Goal: Transaction & Acquisition: Purchase product/service

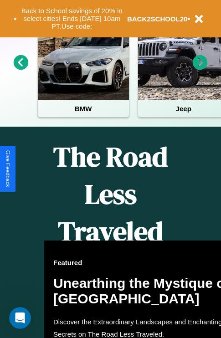
scroll to position [585, 0]
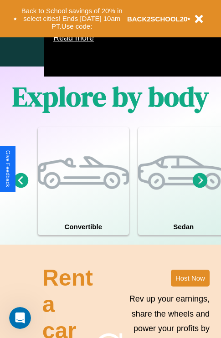
click at [200, 188] on icon at bounding box center [200, 180] width 15 height 15
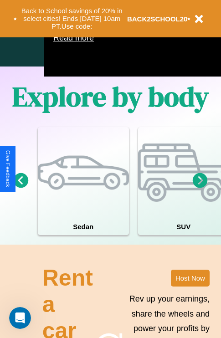
click at [200, 188] on icon at bounding box center [200, 180] width 15 height 15
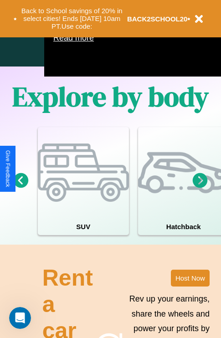
click at [200, 188] on icon at bounding box center [200, 180] width 15 height 15
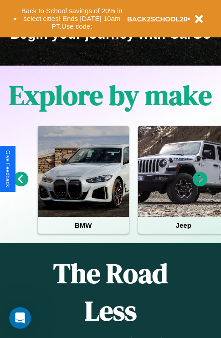
scroll to position [140, 0]
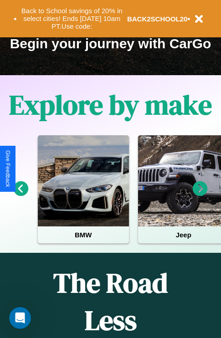
click at [200, 195] on icon at bounding box center [200, 188] width 15 height 15
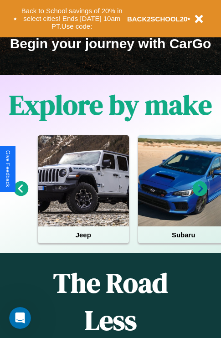
click at [200, 195] on icon at bounding box center [200, 188] width 15 height 15
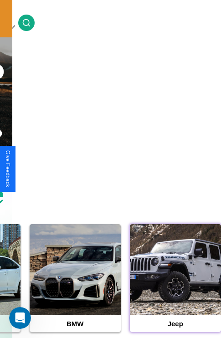
click at [175, 284] on div at bounding box center [175, 269] width 91 height 91
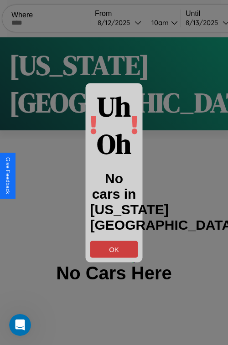
click at [114, 249] on button "OK" at bounding box center [114, 248] width 48 height 17
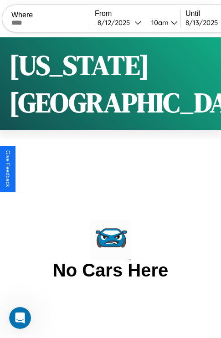
click at [56, 22] on input "text" at bounding box center [50, 22] width 78 height 7
type input "**********"
click at [132, 22] on div "[DATE]" at bounding box center [115, 22] width 37 height 9
select select "*"
select select "****"
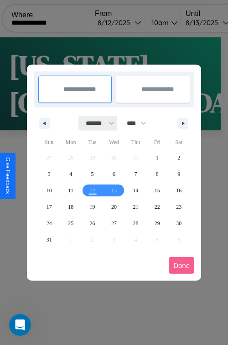
click at [96, 123] on select "******* ******** ***** ***** *** **** **** ****** ********* ******* ******** **…" at bounding box center [98, 123] width 39 height 15
select select "*"
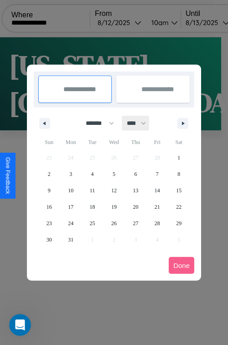
click at [140, 123] on select "**** **** **** **** **** **** **** **** **** **** **** **** **** **** **** ****…" at bounding box center [135, 123] width 27 height 15
select select "****"
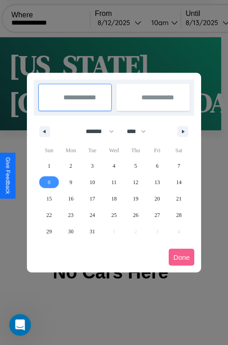
click at [49, 182] on span "8" at bounding box center [49, 182] width 3 height 16
type input "**********"
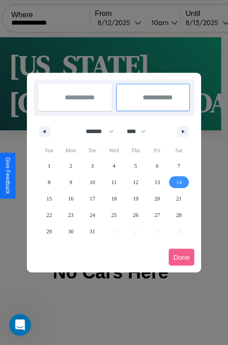
click at [179, 182] on span "14" at bounding box center [178, 182] width 5 height 16
type input "**********"
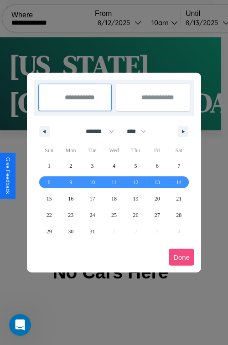
click at [181, 257] on button "Done" at bounding box center [182, 257] width 26 height 17
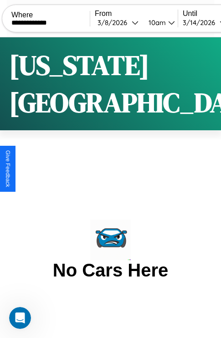
click at [168, 22] on div "10am" at bounding box center [156, 22] width 24 height 9
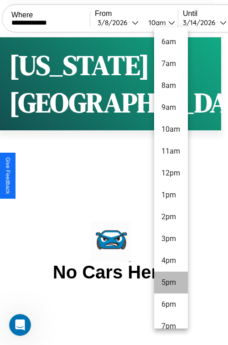
click at [170, 282] on li "5pm" at bounding box center [171, 282] width 34 height 22
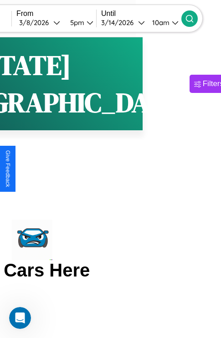
click at [194, 18] on icon at bounding box center [189, 18] width 9 height 9
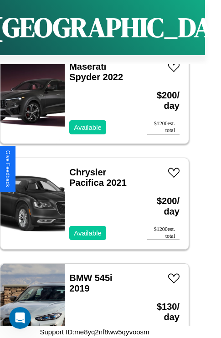
scroll to position [1302, 0]
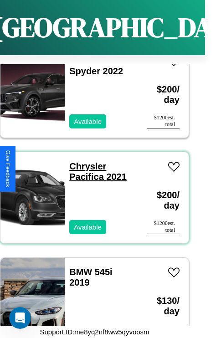
click at [85, 161] on link "Chrysler Pacifica 2021" at bounding box center [97, 171] width 57 height 20
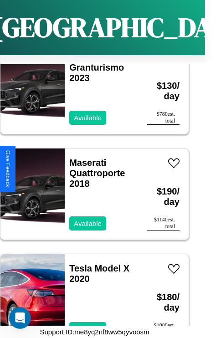
scroll to position [457, 0]
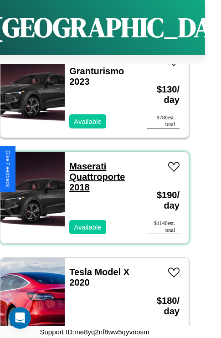
click at [85, 161] on link "Maserati Quattroporte 2018" at bounding box center [97, 176] width 56 height 31
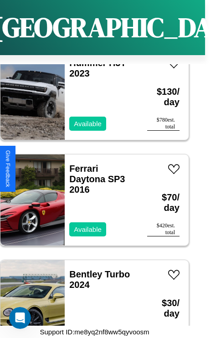
scroll to position [3099, 0]
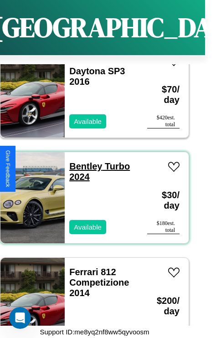
click at [83, 161] on link "Bentley Turbo 2024" at bounding box center [99, 171] width 61 height 20
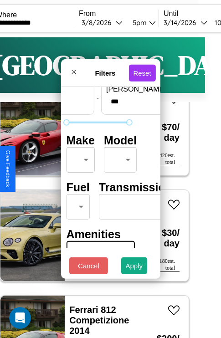
scroll to position [74, 29]
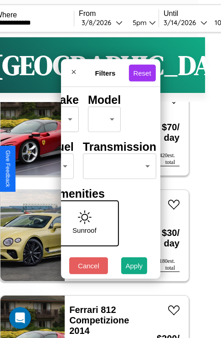
click at [118, 164] on body "**********" at bounding box center [94, 188] width 221 height 376
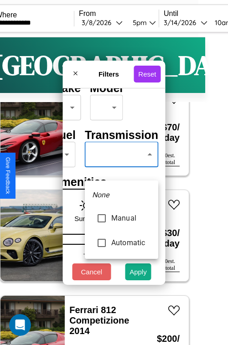
type input "*********"
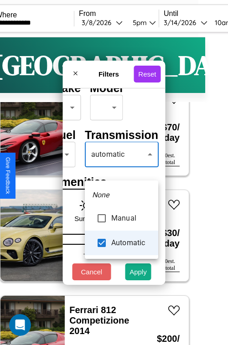
click at [121, 168] on div at bounding box center [114, 172] width 228 height 345
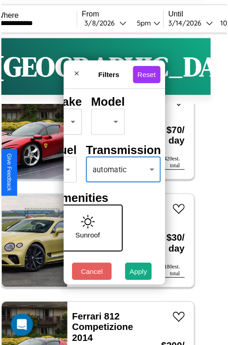
scroll to position [27, 18]
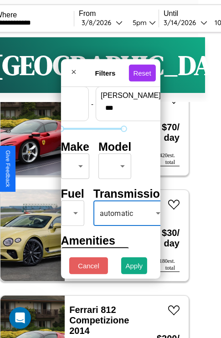
click at [73, 164] on body "**********" at bounding box center [94, 188] width 221 height 376
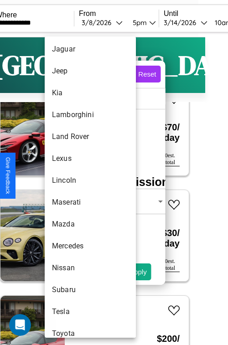
scroll to position [476, 0]
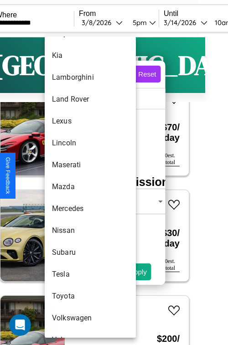
click at [73, 187] on li "Mazda" at bounding box center [90, 187] width 91 height 22
type input "*****"
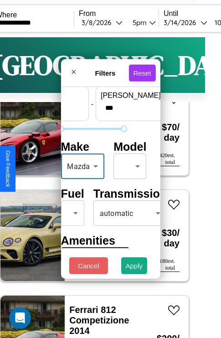
click at [128, 164] on body "**********" at bounding box center [94, 188] width 221 height 376
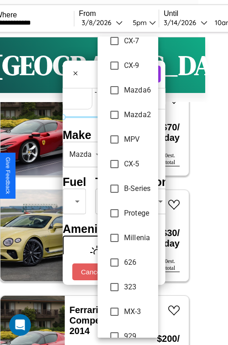
scroll to position [207, 0]
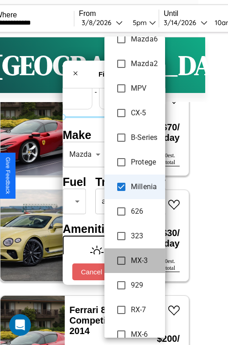
click at [138, 271] on li "MX-3" at bounding box center [134, 260] width 61 height 25
type input "**********"
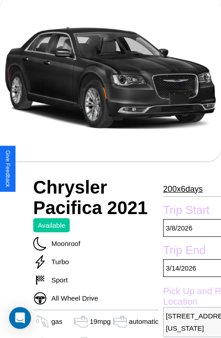
scroll to position [61, 0]
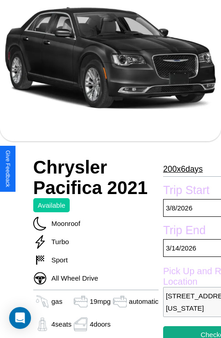
click at [179, 169] on p "200 x 6 days" at bounding box center [183, 169] width 40 height 15
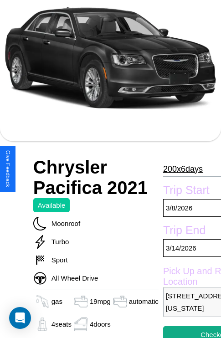
click at [179, 169] on p "200 x 6 days" at bounding box center [183, 169] width 40 height 15
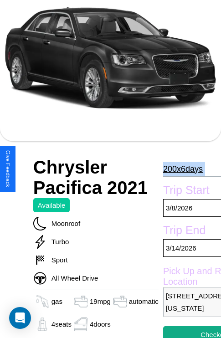
click at [179, 169] on p "200 x 6 days" at bounding box center [183, 169] width 40 height 15
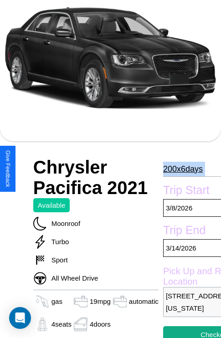
click at [179, 169] on p "200 x 6 days" at bounding box center [183, 169] width 40 height 15
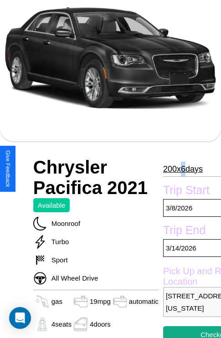
click at [179, 169] on p "200 x 6 days" at bounding box center [183, 169] width 40 height 15
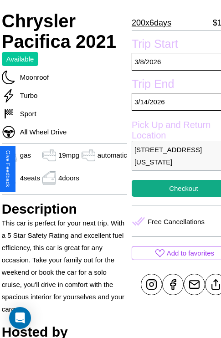
scroll to position [240, 38]
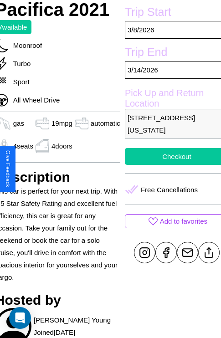
click at [169, 165] on button "Checkout" at bounding box center [177, 156] width 104 height 17
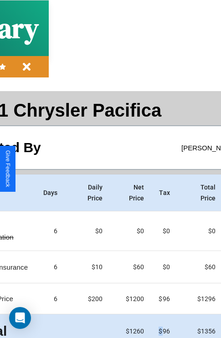
scroll to position [41, 104]
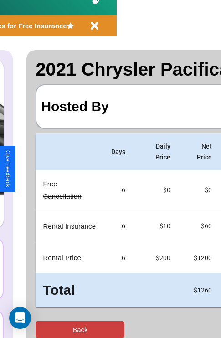
click at [44, 329] on button "Back" at bounding box center [80, 329] width 89 height 17
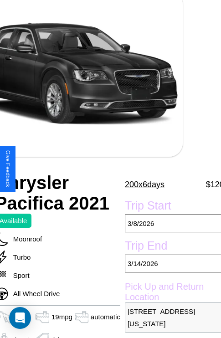
scroll to position [336, 38]
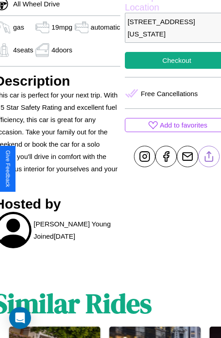
click at [209, 158] on line at bounding box center [209, 155] width 0 height 6
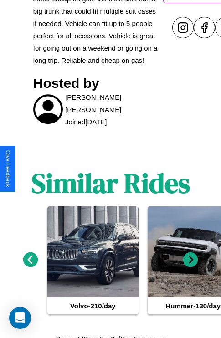
scroll to position [482, 0]
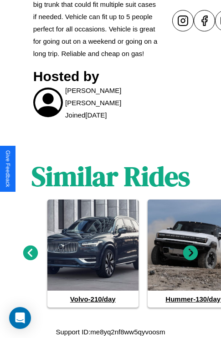
click at [30, 253] on icon at bounding box center [30, 252] width 15 height 15
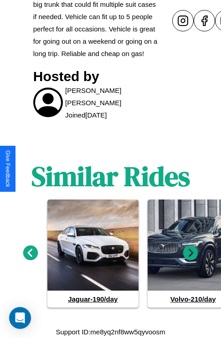
click at [30, 253] on icon at bounding box center [30, 252] width 15 height 15
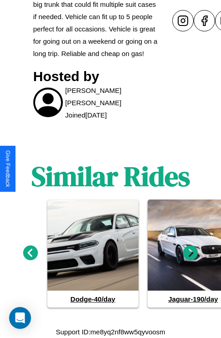
click at [190, 253] on icon at bounding box center [190, 252] width 15 height 15
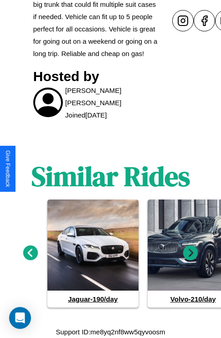
click at [30, 253] on icon at bounding box center [30, 252] width 15 height 15
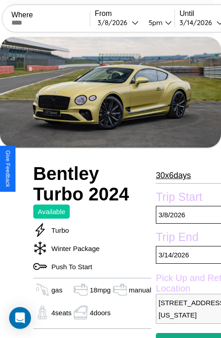
scroll to position [6, 0]
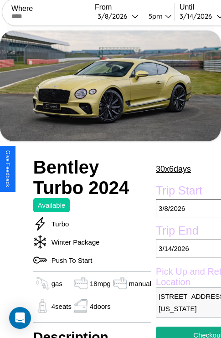
click at [169, 169] on p "30 x 6 days" at bounding box center [173, 169] width 35 height 15
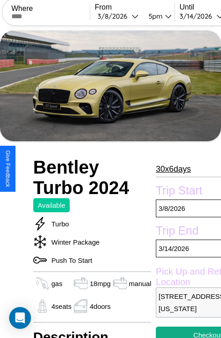
click at [169, 169] on p "30 x 6 days" at bounding box center [173, 169] width 35 height 15
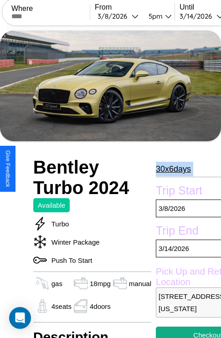
click at [169, 169] on p "30 x 6 days" at bounding box center [173, 169] width 35 height 15
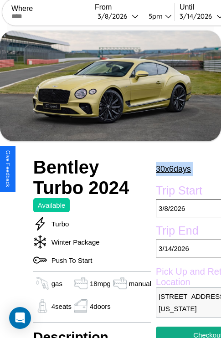
click at [169, 169] on p "30 x 6 days" at bounding box center [173, 169] width 35 height 15
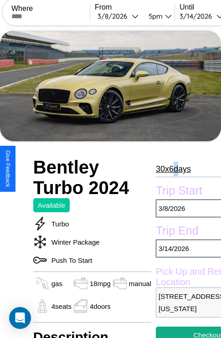
click at [169, 169] on p "30 x 6 days" at bounding box center [173, 169] width 35 height 15
